Goal: Download file/media

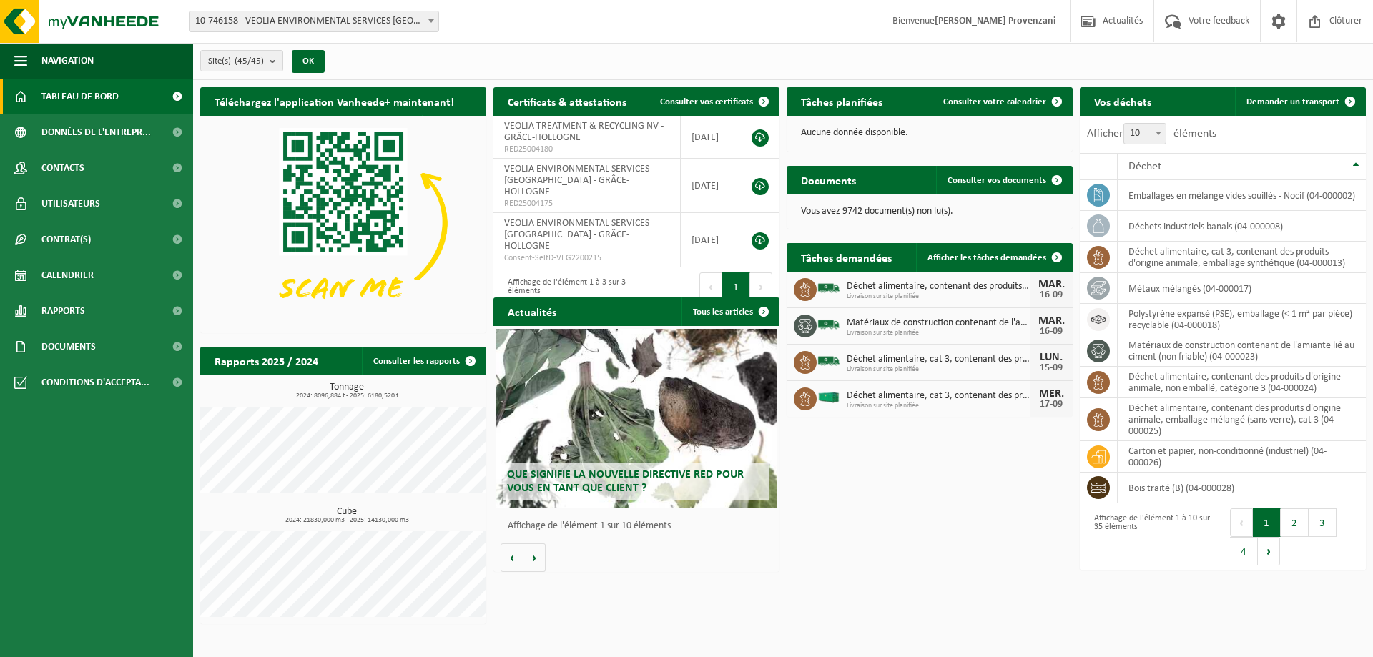
click at [268, 24] on span "10-746158 - VEOLIA ENVIRONMENTAL SERVICES [GEOGRAPHIC_DATA] - [GEOGRAPHIC_DATA]" at bounding box center [313, 21] width 249 height 20
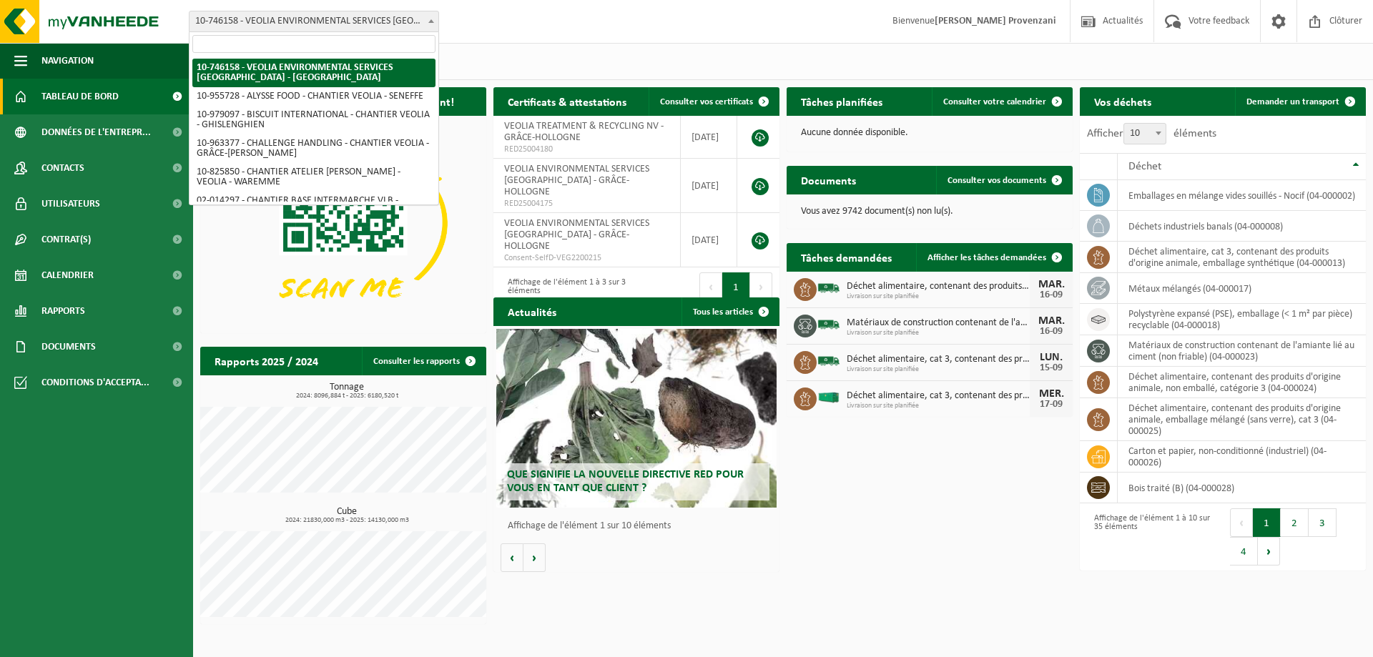
click at [431, 21] on b at bounding box center [431, 21] width 6 height 4
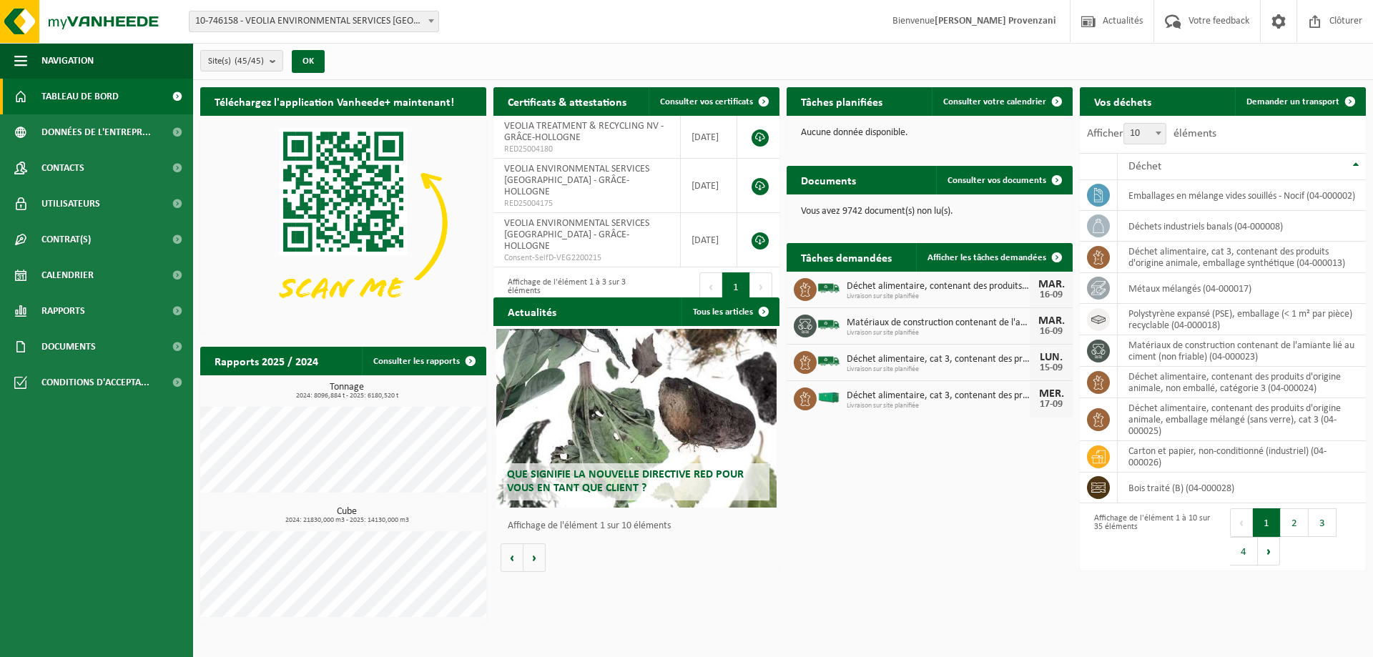
click at [373, 70] on div "Site(s) (45/45) Tout sélectionner Tout désélectionner Sélectionner les actifs V…" at bounding box center [783, 61] width 1180 height 37
click at [307, 61] on button "OK" at bounding box center [308, 61] width 33 height 23
click at [91, 342] on span "Documents" at bounding box center [68, 347] width 54 height 36
click at [37, 413] on link "Documents" at bounding box center [97, 412] width 186 height 27
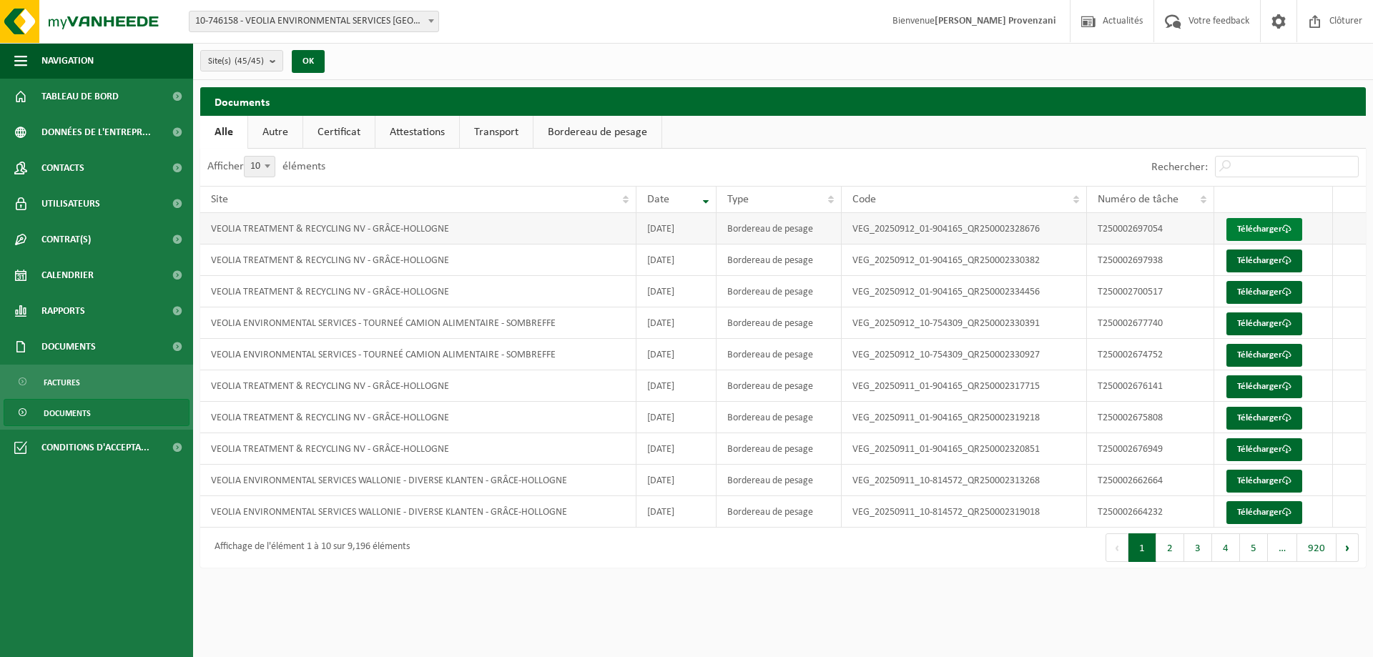
click at [1270, 227] on link "Télécharger" at bounding box center [1264, 229] width 76 height 23
